Goal: Task Accomplishment & Management: Use online tool/utility

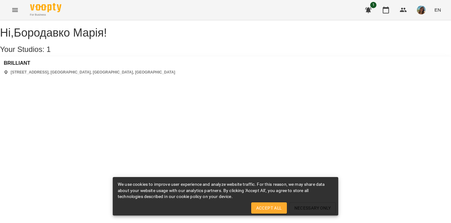
click at [13, 10] on icon "Menu" at bounding box center [15, 10] width 8 height 8
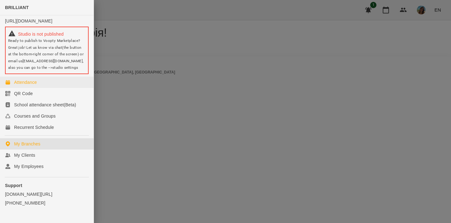
click at [19, 88] on link "Attendance" at bounding box center [47, 82] width 94 height 11
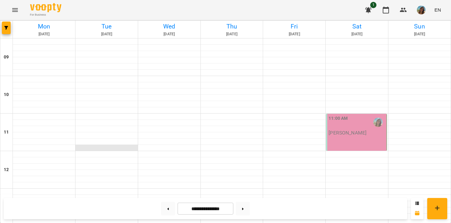
scroll to position [287, 0]
click at [165, 213] on button at bounding box center [168, 209] width 14 height 14
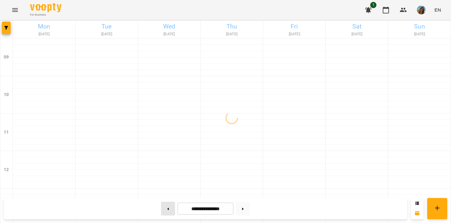
click at [164, 209] on button at bounding box center [168, 209] width 14 height 14
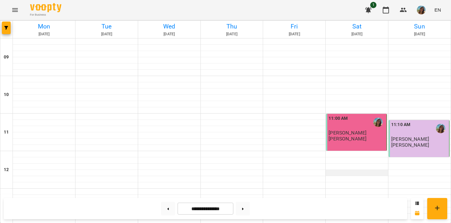
scroll to position [294, 0]
click at [242, 210] on button at bounding box center [243, 209] width 14 height 14
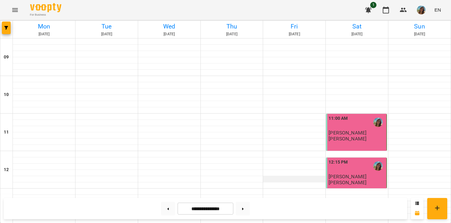
scroll to position [204, 0]
click at [245, 207] on button at bounding box center [243, 209] width 14 height 14
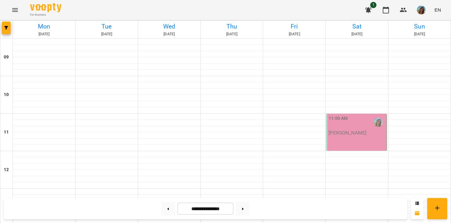
scroll to position [294, 0]
click at [164, 212] on button at bounding box center [168, 209] width 14 height 14
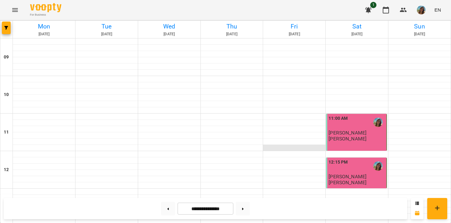
scroll to position [273, 0]
click at [166, 208] on button at bounding box center [168, 209] width 14 height 14
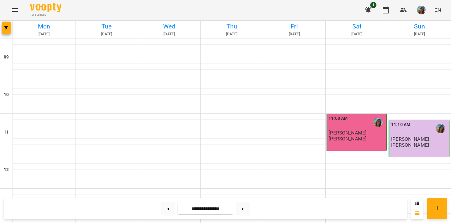
scroll to position [27, 0]
click at [250, 206] on button at bounding box center [243, 209] width 14 height 14
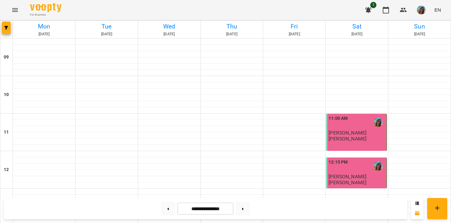
scroll to position [18, 0]
click at [247, 206] on button at bounding box center [243, 209] width 14 height 14
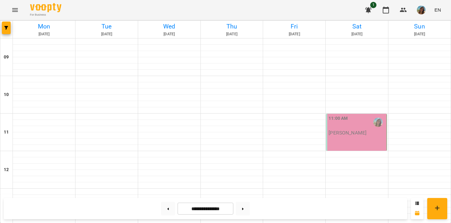
scroll to position [294, 0]
click at [161, 211] on button at bounding box center [168, 209] width 14 height 14
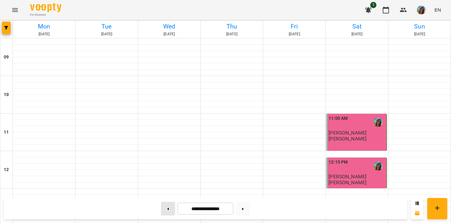
click at [171, 209] on button at bounding box center [168, 209] width 14 height 14
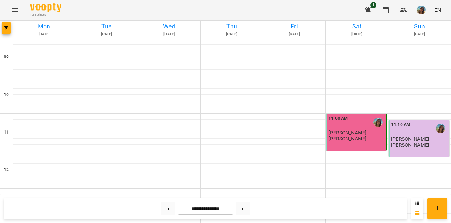
scroll to position [23, 0]
click at [243, 212] on button at bounding box center [243, 209] width 14 height 14
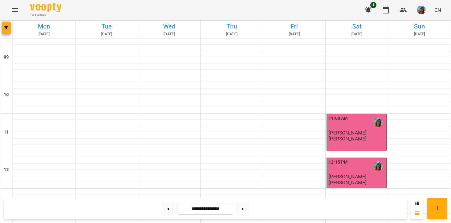
scroll to position [0, 0]
click at [242, 211] on button at bounding box center [243, 209] width 14 height 14
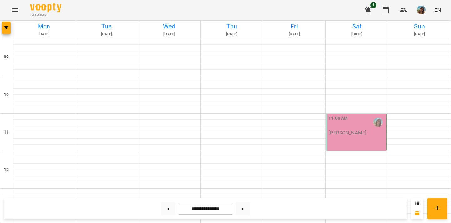
scroll to position [294, 0]
click at [246, 211] on button at bounding box center [243, 209] width 14 height 14
click at [164, 214] on button at bounding box center [168, 209] width 14 height 14
click at [247, 207] on button at bounding box center [243, 209] width 14 height 14
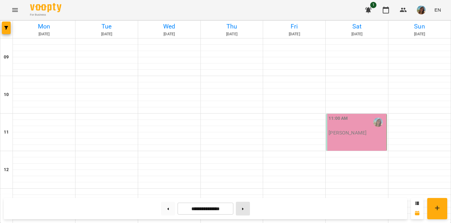
click at [244, 208] on button at bounding box center [243, 209] width 14 height 14
click at [168, 208] on button at bounding box center [168, 209] width 14 height 14
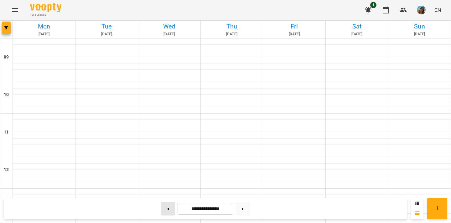
type input "**********"
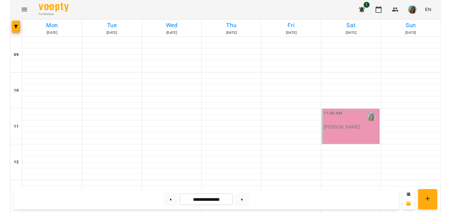
scroll to position [271, 0]
